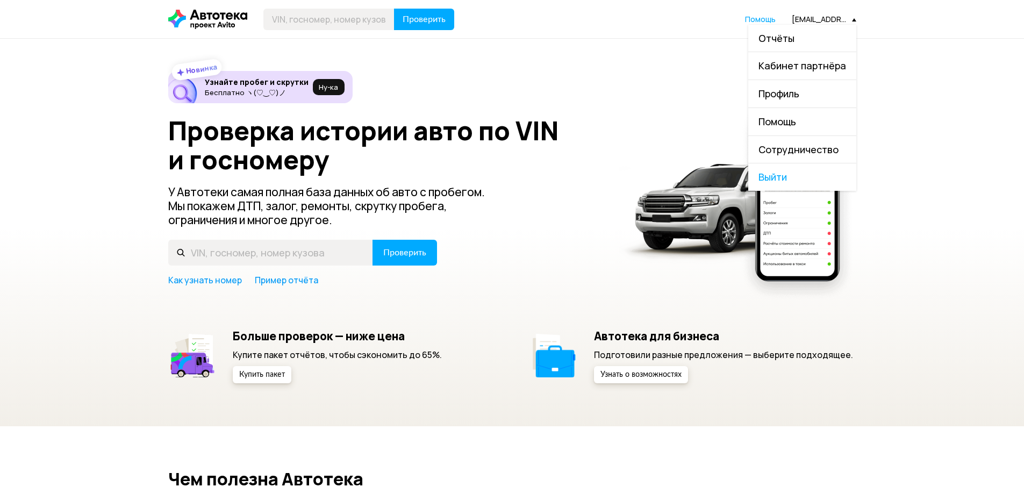
click at [799, 37] on link "Отчёты" at bounding box center [802, 38] width 108 height 27
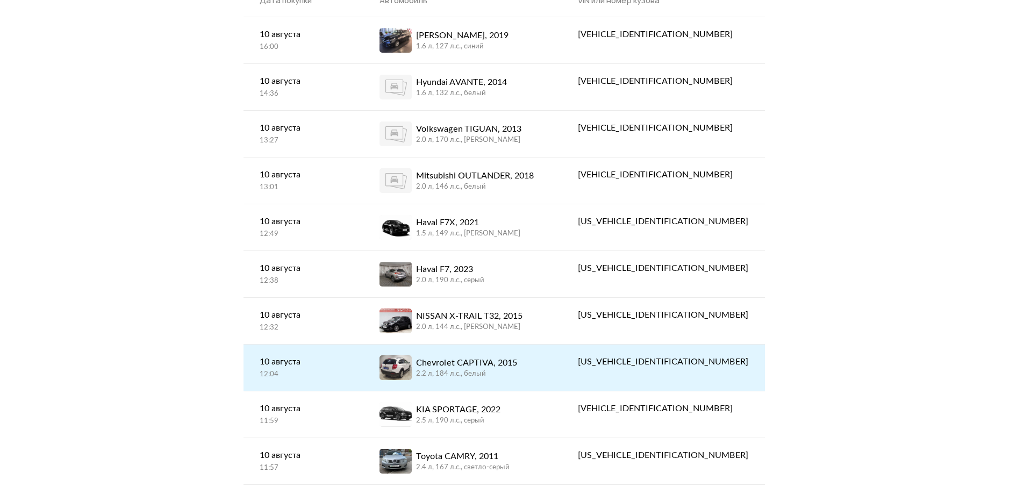
scroll to position [269, 0]
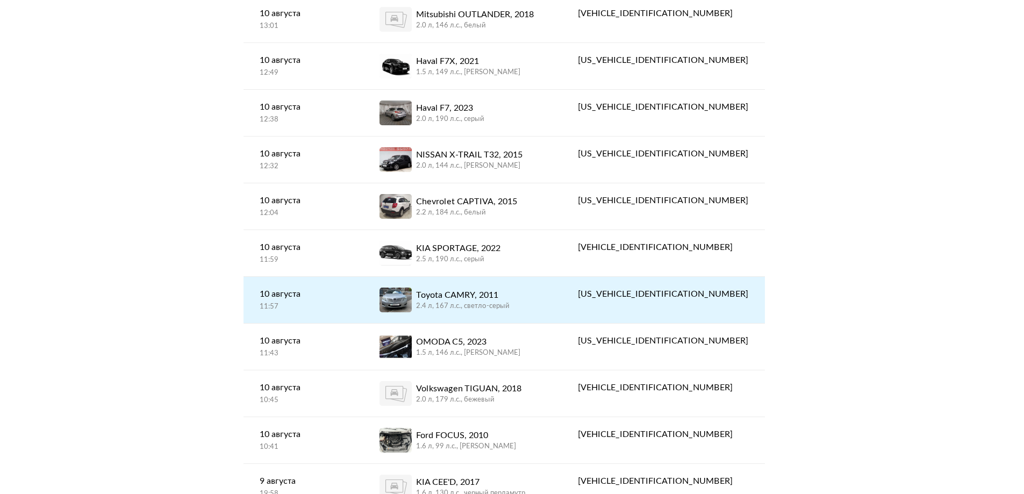
click at [492, 306] on div "2.4 л, 167 л.c., светло-серый" at bounding box center [463, 306] width 94 height 10
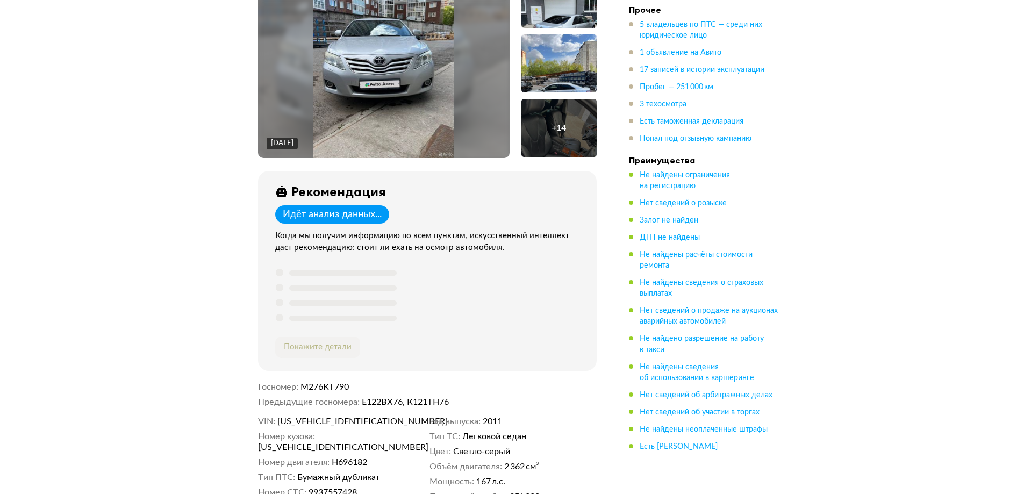
scroll to position [215, 0]
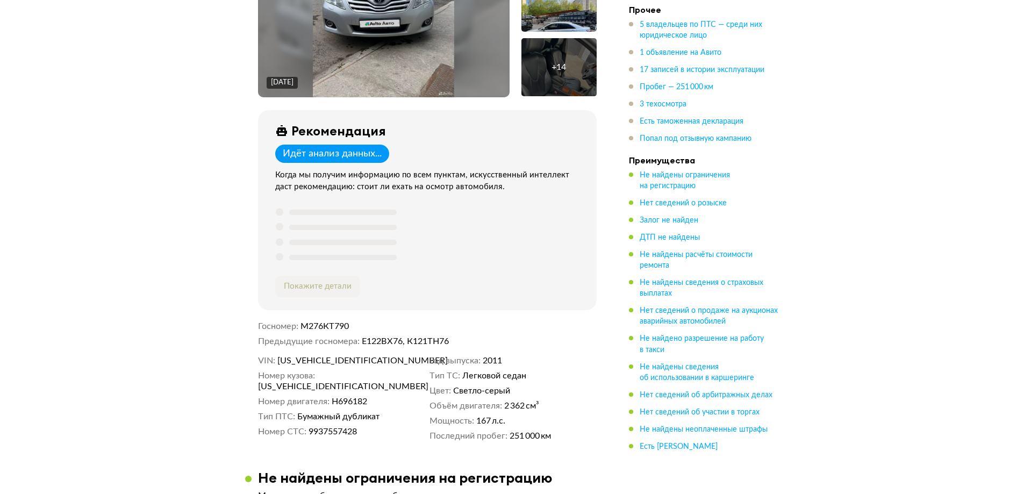
click at [311, 362] on span "[US_VEHICLE_IDENTIFICATION_NUMBER]" at bounding box center [339, 360] width 124 height 11
copy span "[US_VEHICLE_IDENTIFICATION_NUMBER]"
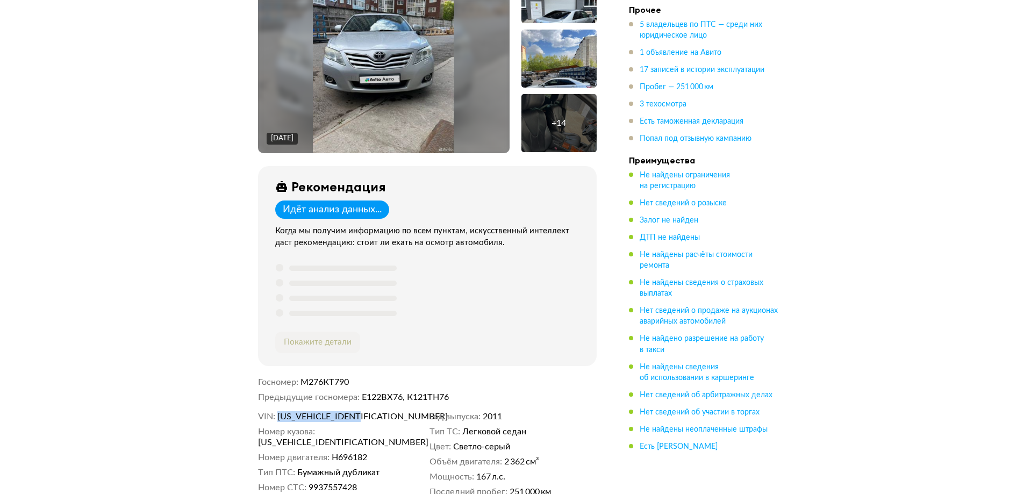
scroll to position [269, 0]
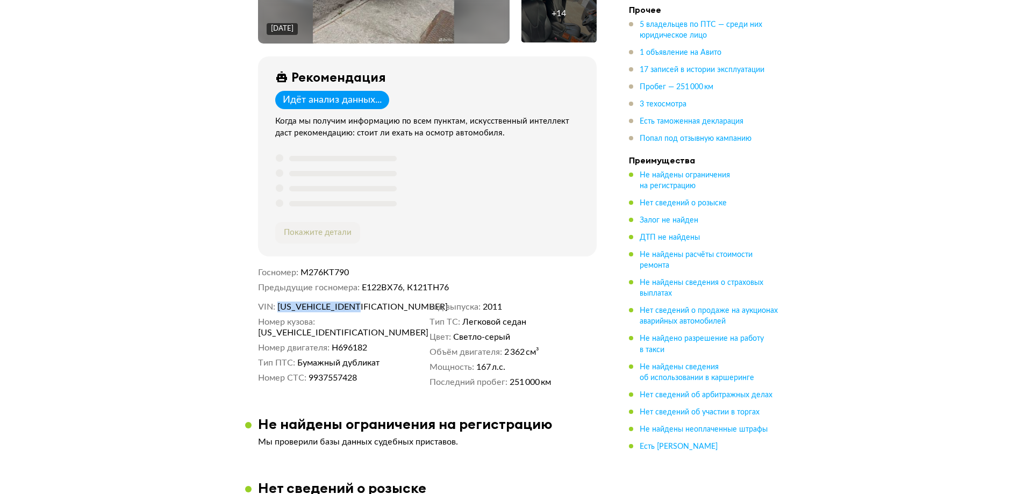
click at [305, 307] on span "[US_VEHICLE_IDENTIFICATION_NUMBER]" at bounding box center [339, 306] width 124 height 11
